Goal: Information Seeking & Learning: Check status

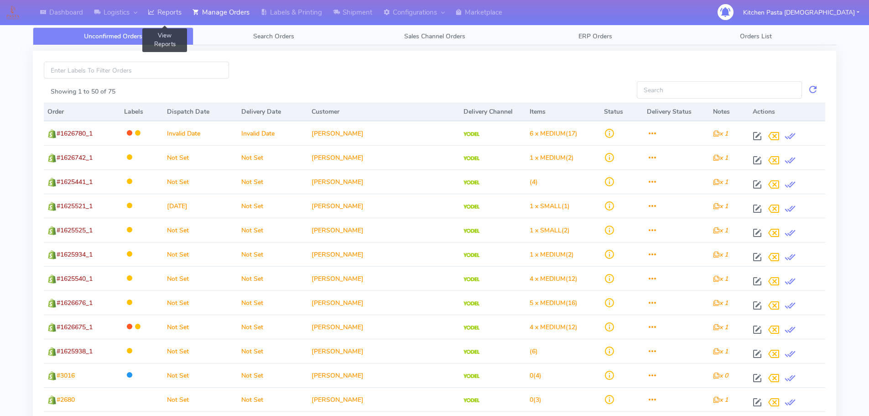
click at [159, 11] on link "Reports" at bounding box center [164, 12] width 45 height 25
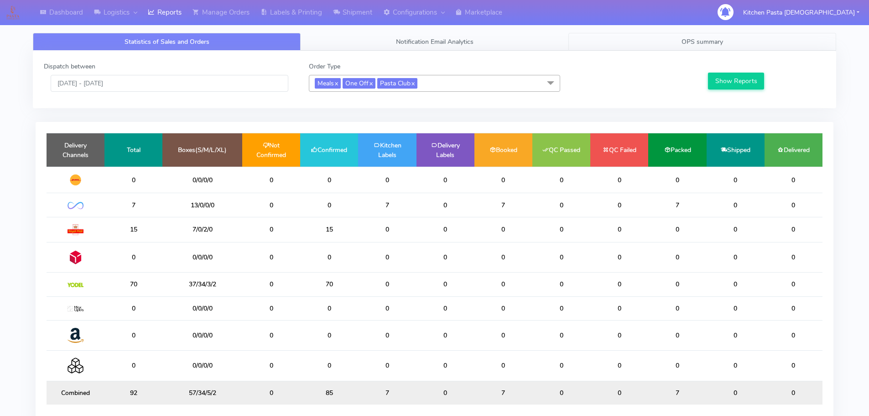
click at [678, 43] on link "OPS summary" at bounding box center [703, 42] width 268 height 18
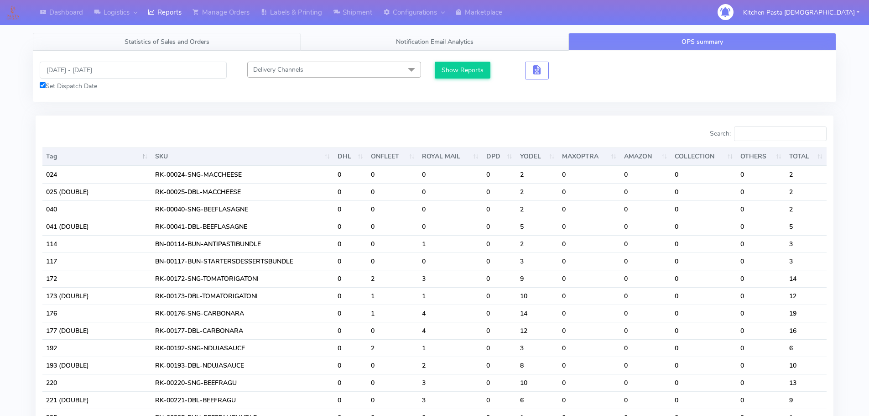
click at [182, 39] on span "Statistics of Sales and Orders" at bounding box center [167, 41] width 85 height 9
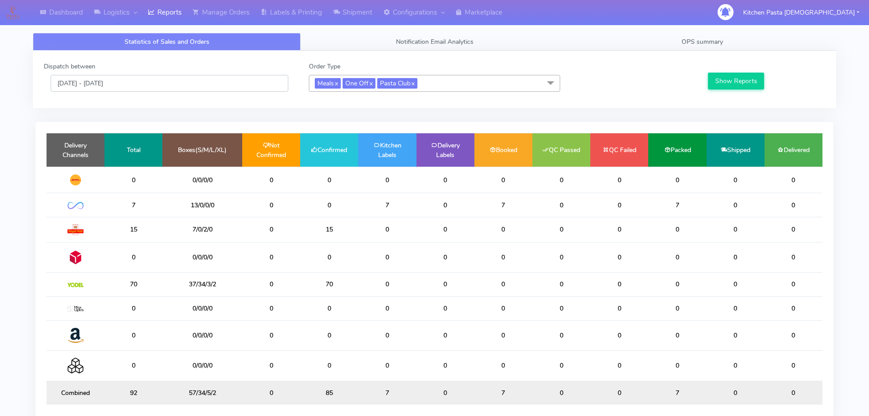
click at [122, 83] on input "[DATE] - [DATE]" at bounding box center [170, 83] width 238 height 17
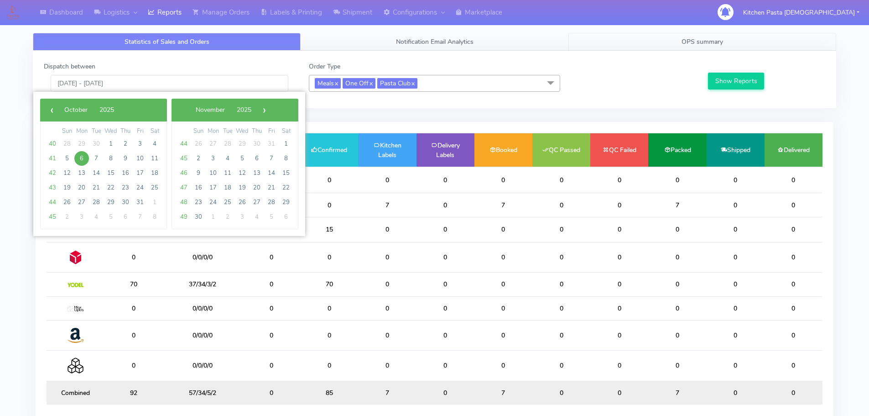
click at [755, 44] on link "OPS summary" at bounding box center [703, 42] width 268 height 18
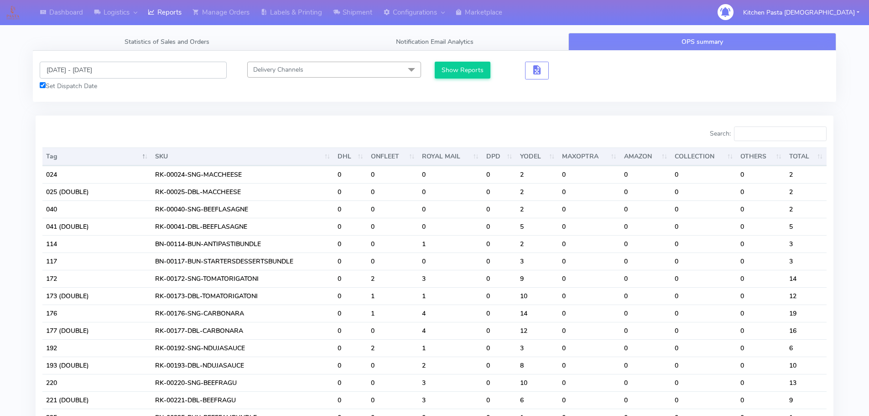
click at [103, 71] on input "[DATE] - [DATE]" at bounding box center [133, 70] width 187 height 17
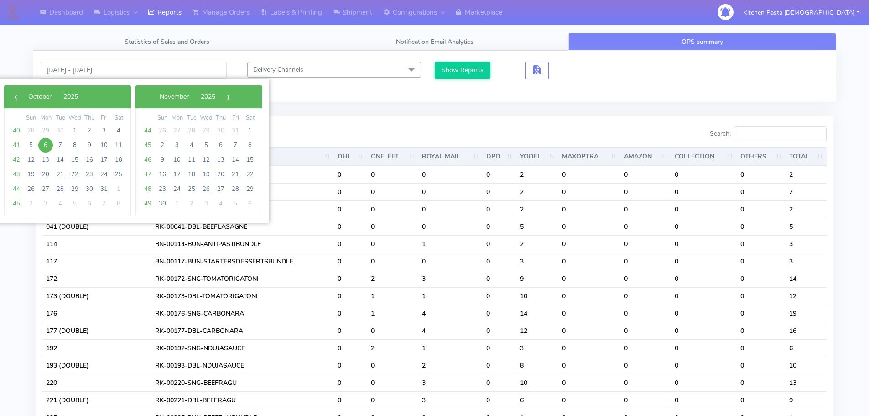
click at [49, 145] on span "6" at bounding box center [45, 145] width 15 height 15
click at [58, 145] on span "7" at bounding box center [60, 145] width 15 height 15
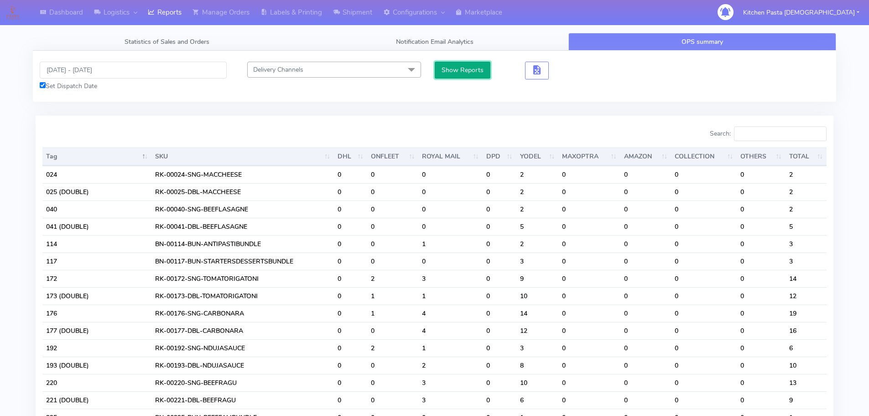
click at [469, 69] on button "Show Reports" at bounding box center [463, 70] width 56 height 17
click at [758, 133] on input "Search:" at bounding box center [780, 133] width 93 height 15
click at [122, 75] on input "[DATE] - [DATE]" at bounding box center [133, 70] width 187 height 17
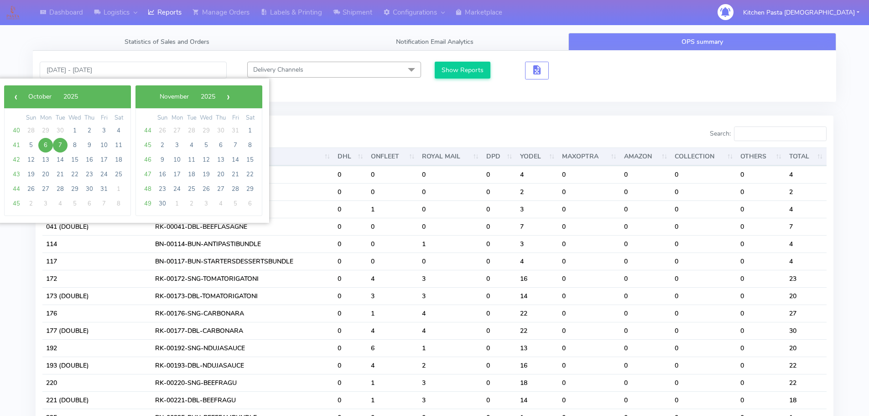
click at [59, 147] on span "7" at bounding box center [60, 145] width 15 height 15
type input "[DATE] - [DATE]"
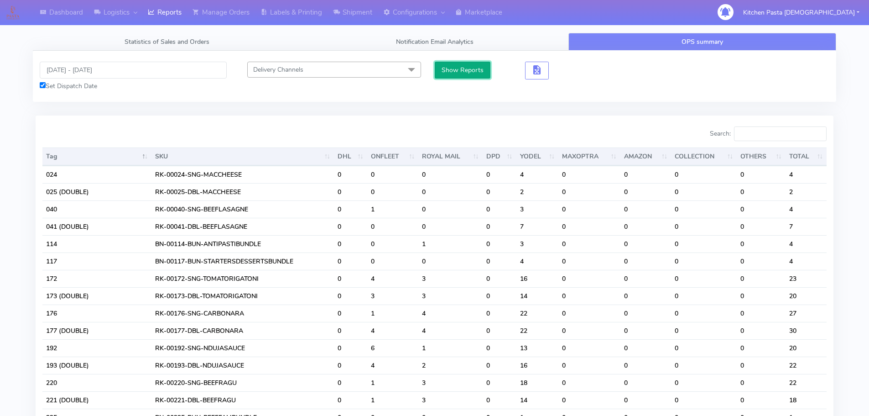
click at [450, 68] on button "Show Reports" at bounding box center [463, 70] width 56 height 17
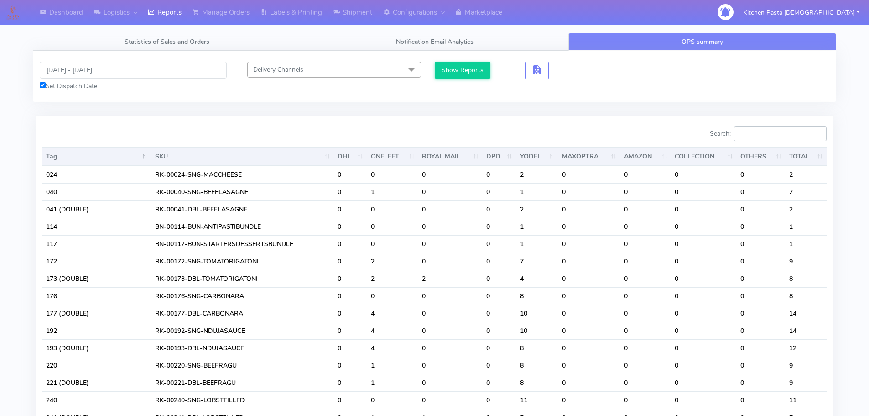
click at [747, 135] on input "Search:" at bounding box center [780, 133] width 93 height 15
click at [173, 41] on span "Statistics of Sales and Orders" at bounding box center [167, 41] width 85 height 9
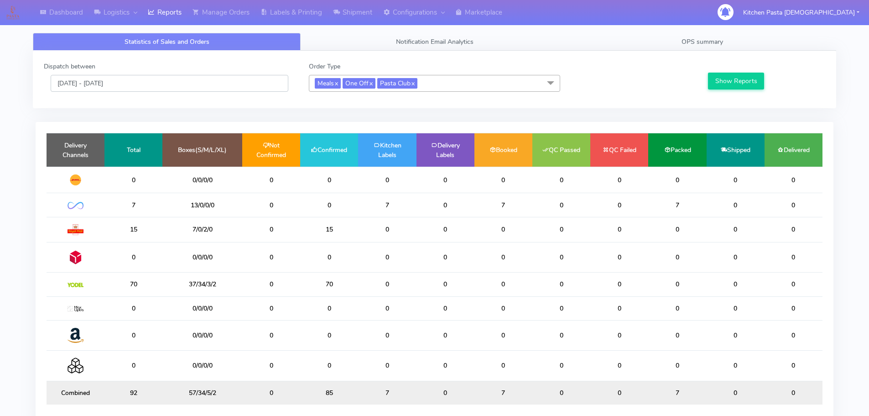
click at [94, 80] on input "[DATE] - [DATE]" at bounding box center [170, 83] width 238 height 17
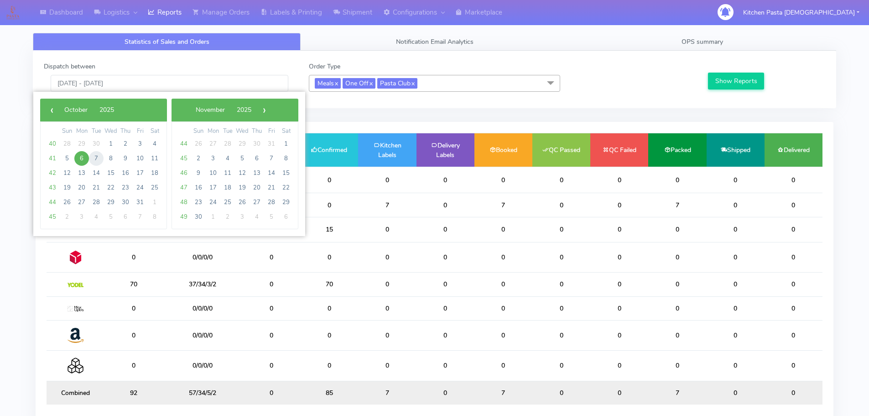
click at [97, 157] on span "7" at bounding box center [96, 158] width 15 height 15
type input "[DATE] - [DATE]"
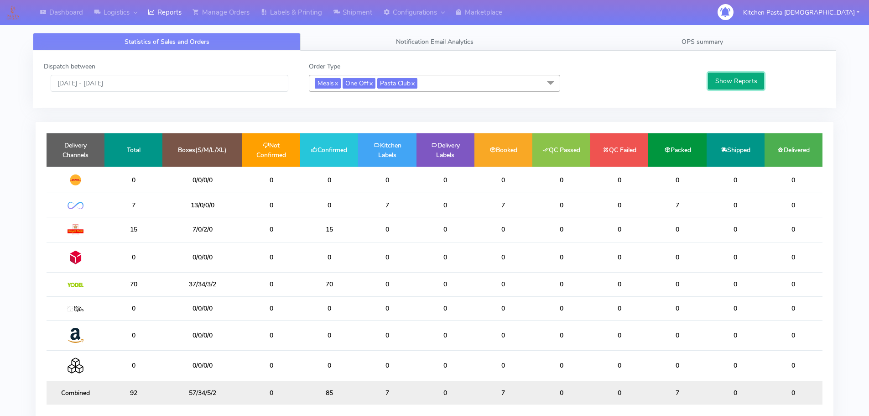
click at [731, 79] on button "Show Reports" at bounding box center [736, 81] width 56 height 17
click at [693, 44] on span "OPS summary" at bounding box center [703, 41] width 42 height 9
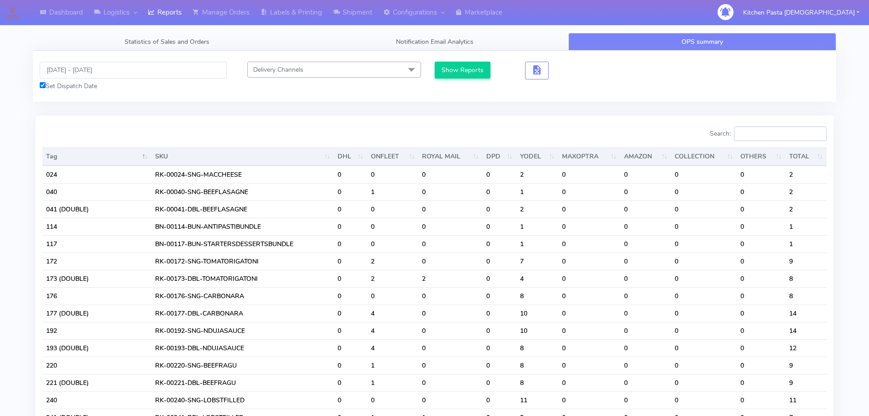
click at [749, 131] on input "Search:" at bounding box center [780, 133] width 93 height 15
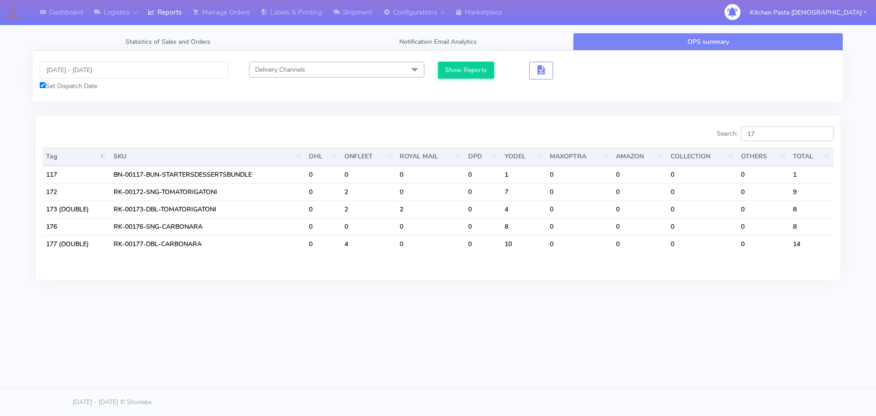
type input "1"
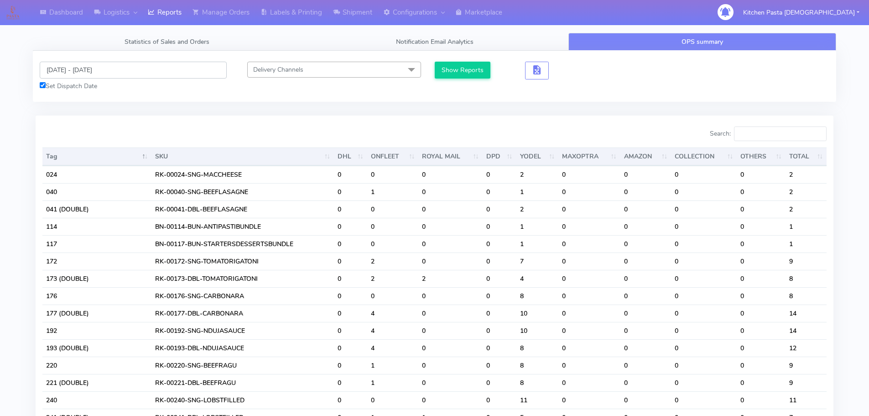
click at [76, 69] on input "[DATE] - [DATE]" at bounding box center [133, 70] width 187 height 17
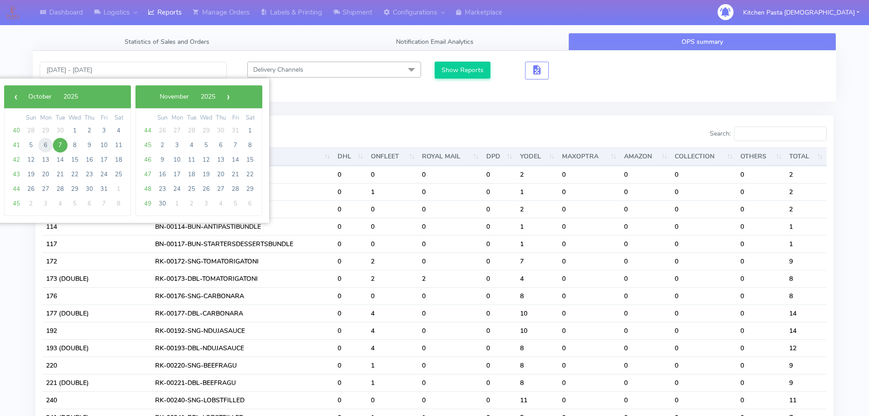
click at [46, 146] on span "6" at bounding box center [45, 145] width 15 height 15
click at [56, 147] on span "7" at bounding box center [60, 145] width 15 height 15
type input "[DATE] - [DATE]"
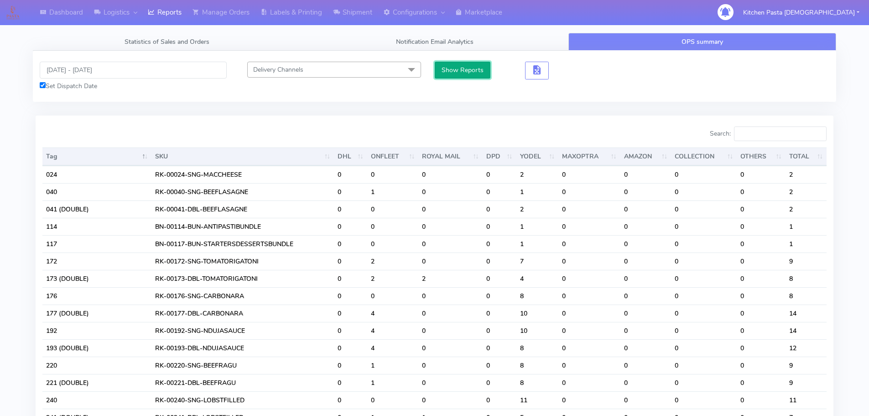
click at [484, 77] on button "Show Reports" at bounding box center [463, 70] width 56 height 17
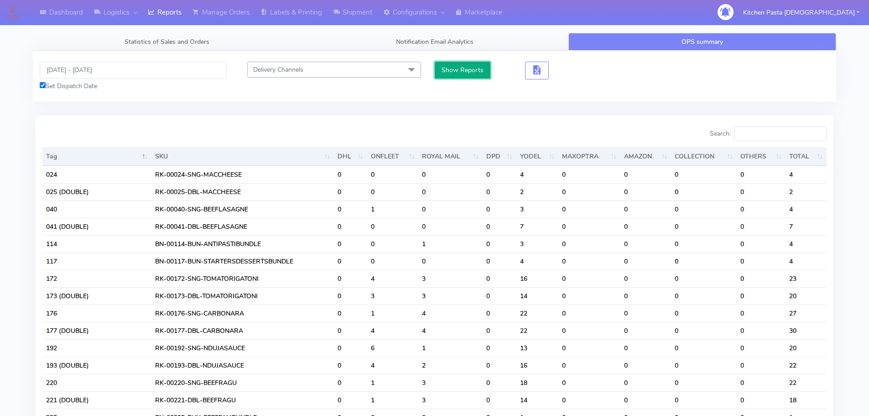
click at [478, 73] on button "Show Reports" at bounding box center [463, 70] width 56 height 17
click at [779, 134] on input "Search:" at bounding box center [780, 133] width 93 height 15
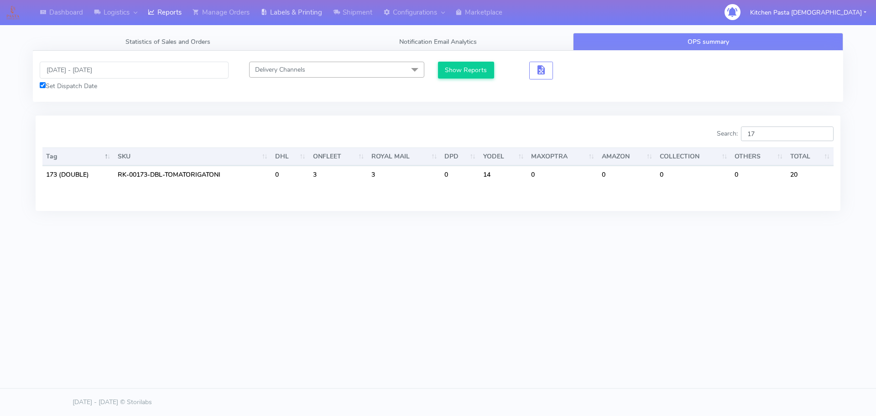
type input "1"
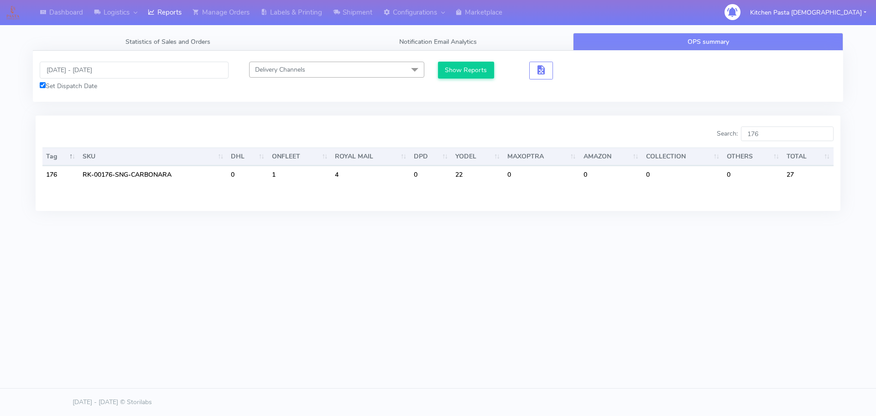
click at [539, 369] on html "Dashboard Logistics [GEOGRAPHIC_DATA] Logistics Reports Manage Orders Labels & …" at bounding box center [438, 208] width 876 height 416
click at [770, 137] on input "176" at bounding box center [787, 133] width 93 height 15
type input "1"
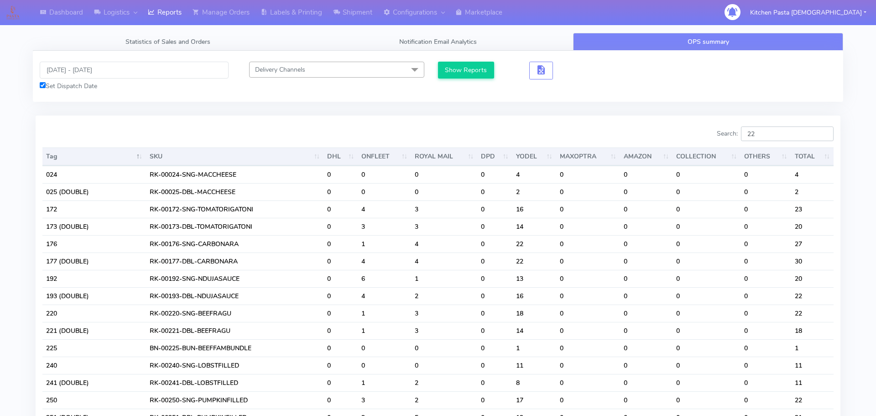
type input "2"
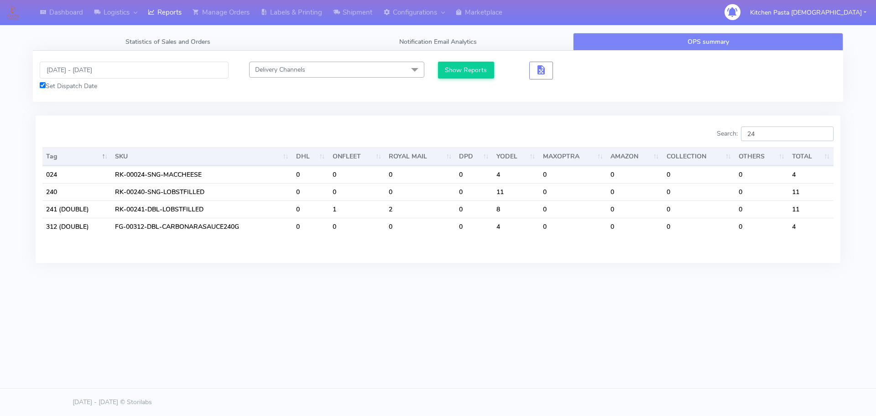
type input "2"
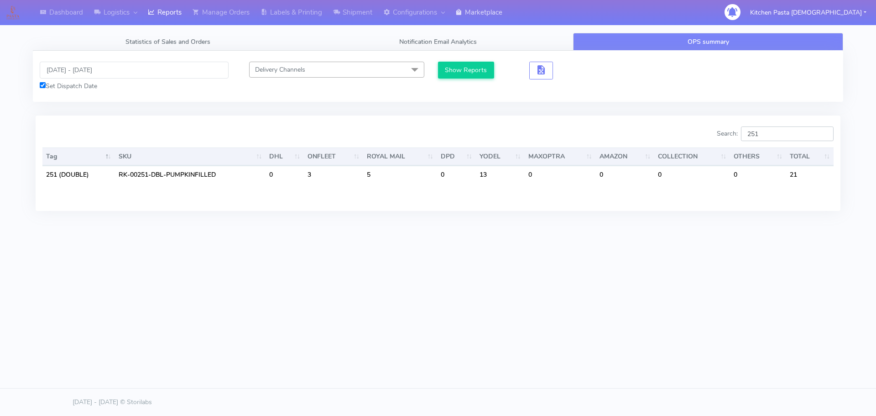
type input "251"
drag, startPoint x: 772, startPoint y: 140, endPoint x: 752, endPoint y: 139, distance: 19.6
click at [752, 139] on input "251" at bounding box center [787, 133] width 93 height 15
type input "2"
type input "3"
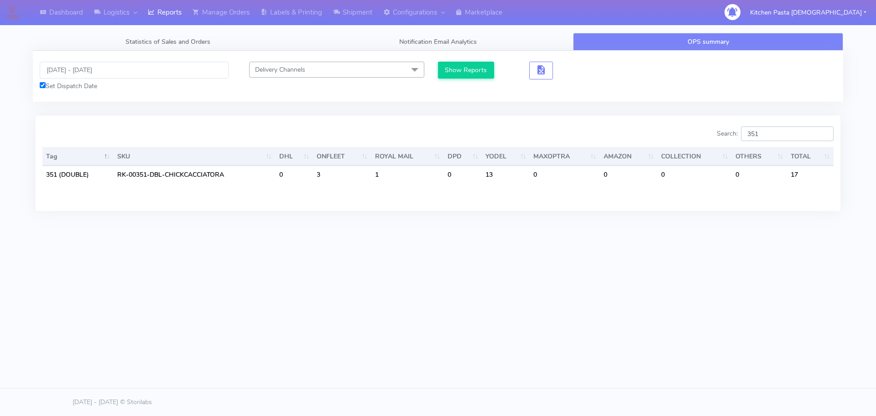
type input "351"
